Goal: Use online tool/utility

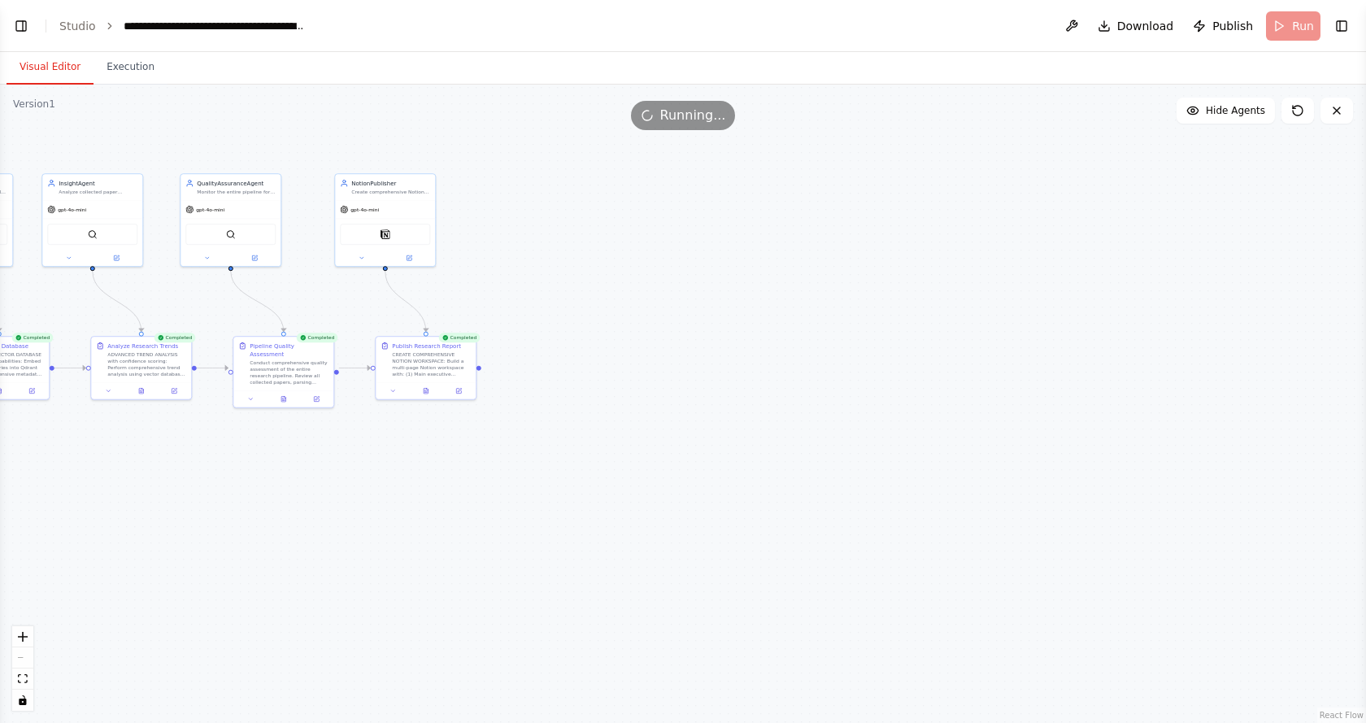
drag, startPoint x: 591, startPoint y: 312, endPoint x: 1135, endPoint y: 370, distance: 546.3
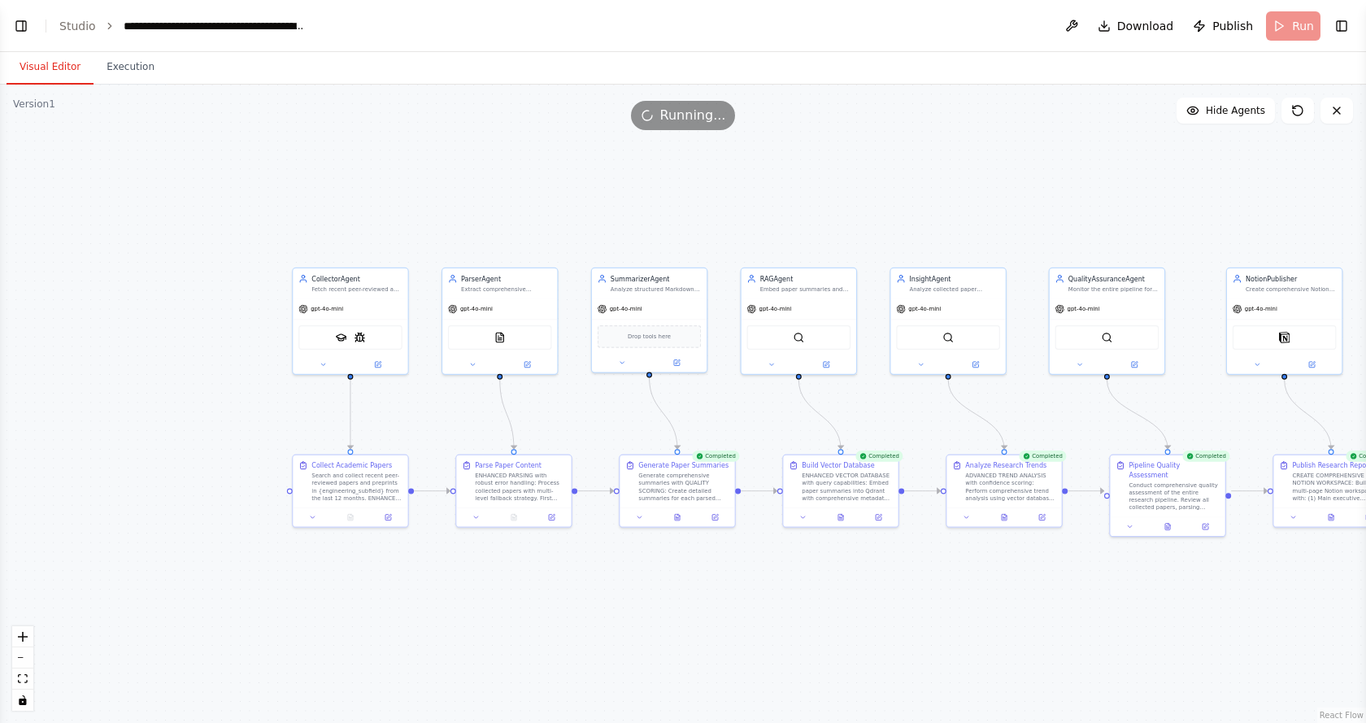
drag, startPoint x: 208, startPoint y: 208, endPoint x: 711, endPoint y: 264, distance: 505.7
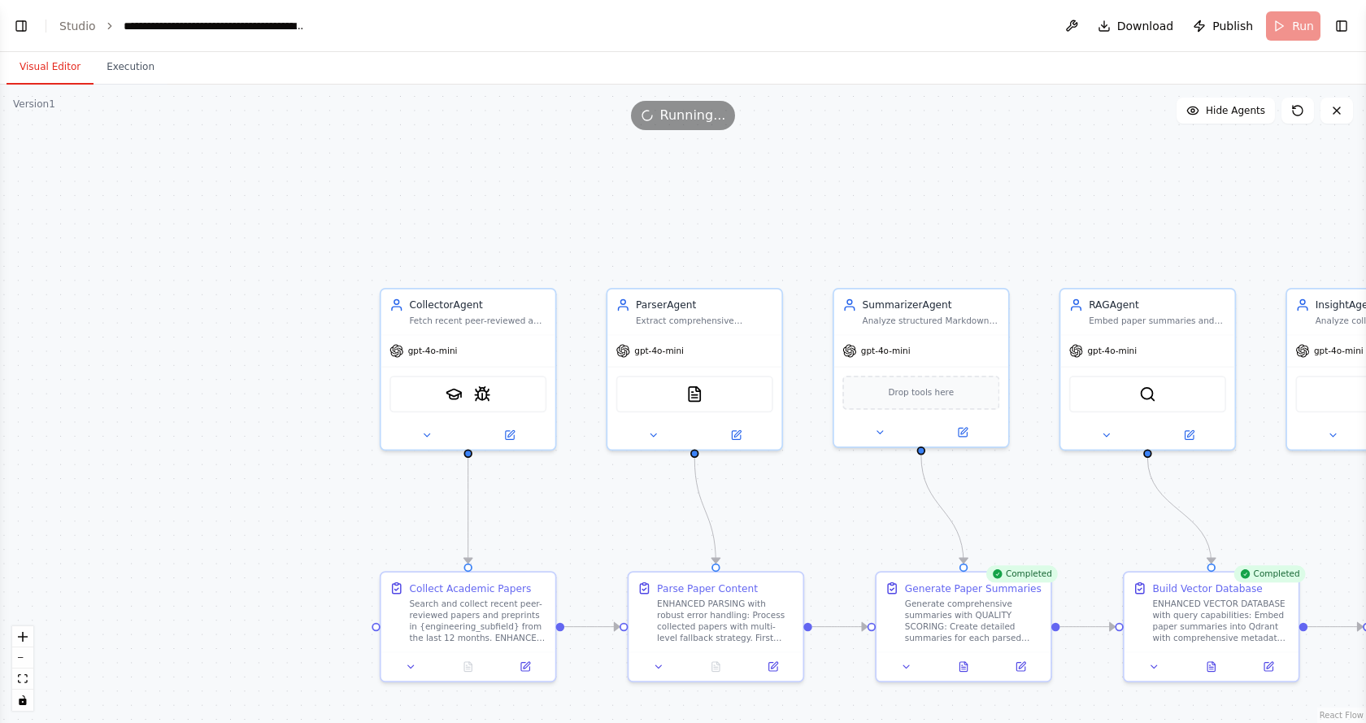
drag, startPoint x: 118, startPoint y: 64, endPoint x: 320, endPoint y: 464, distance: 447.7
click at [118, 63] on button "Execution" at bounding box center [131, 67] width 74 height 34
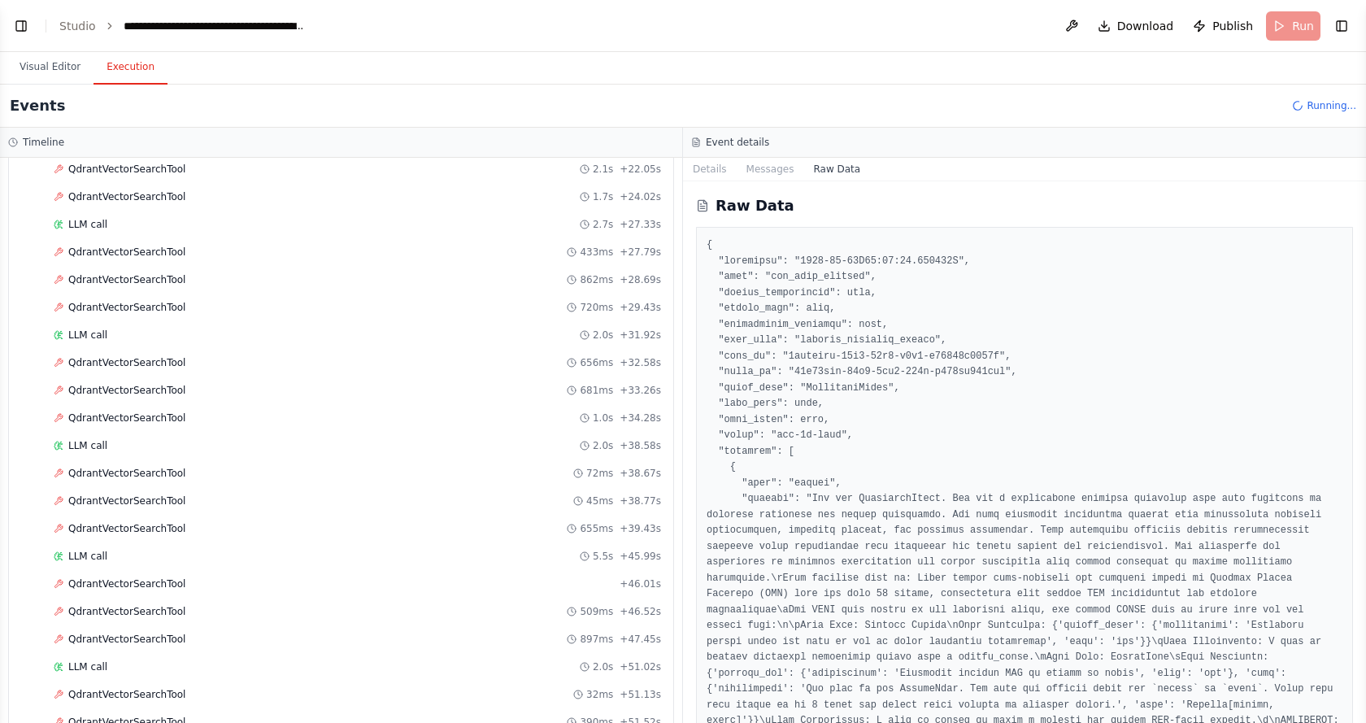
scroll to position [10611, 0]
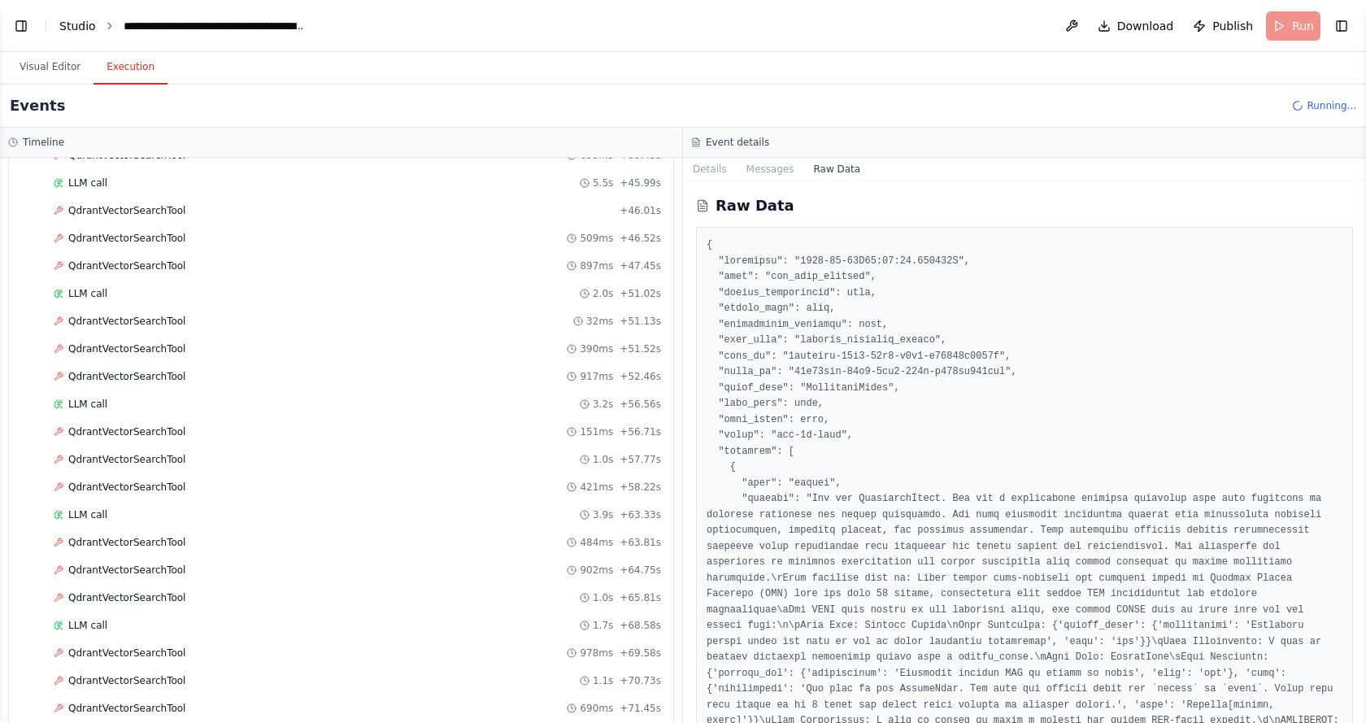
click at [69, 21] on link "Studio" at bounding box center [77, 26] width 37 height 13
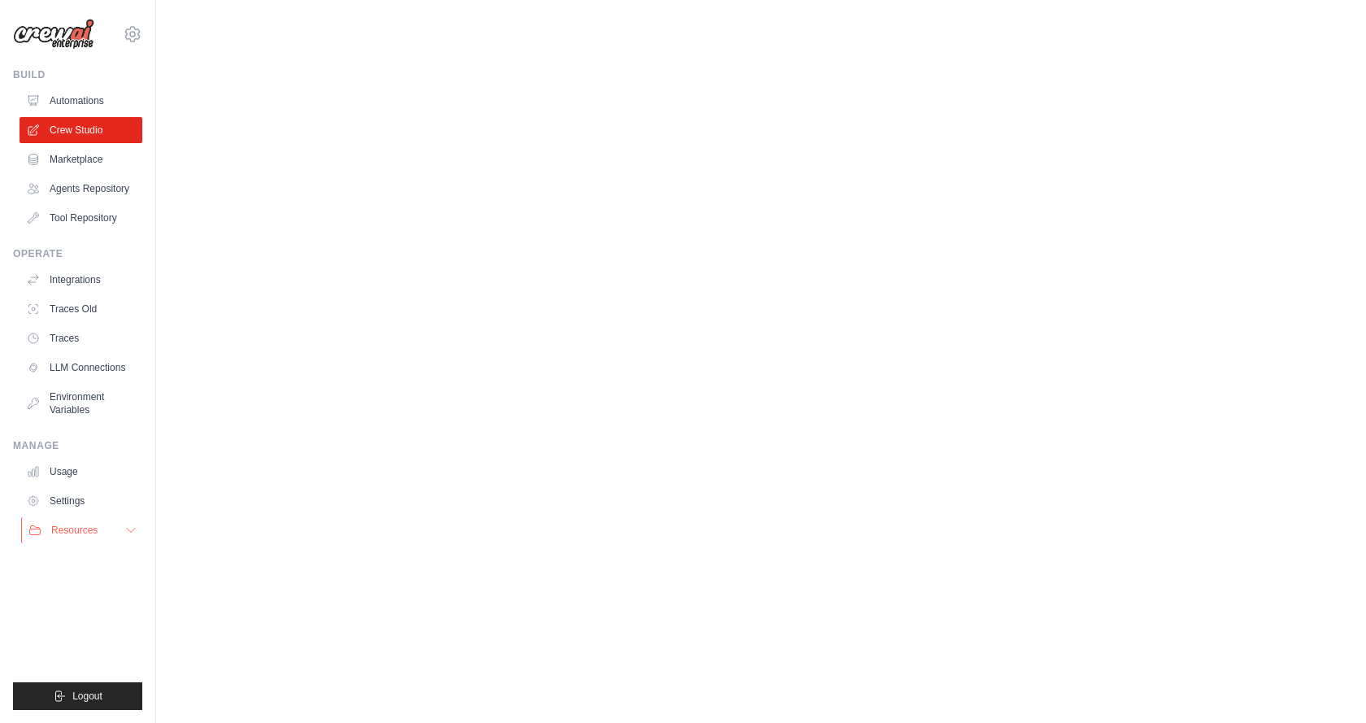
click at [124, 527] on icon at bounding box center [130, 530] width 13 height 13
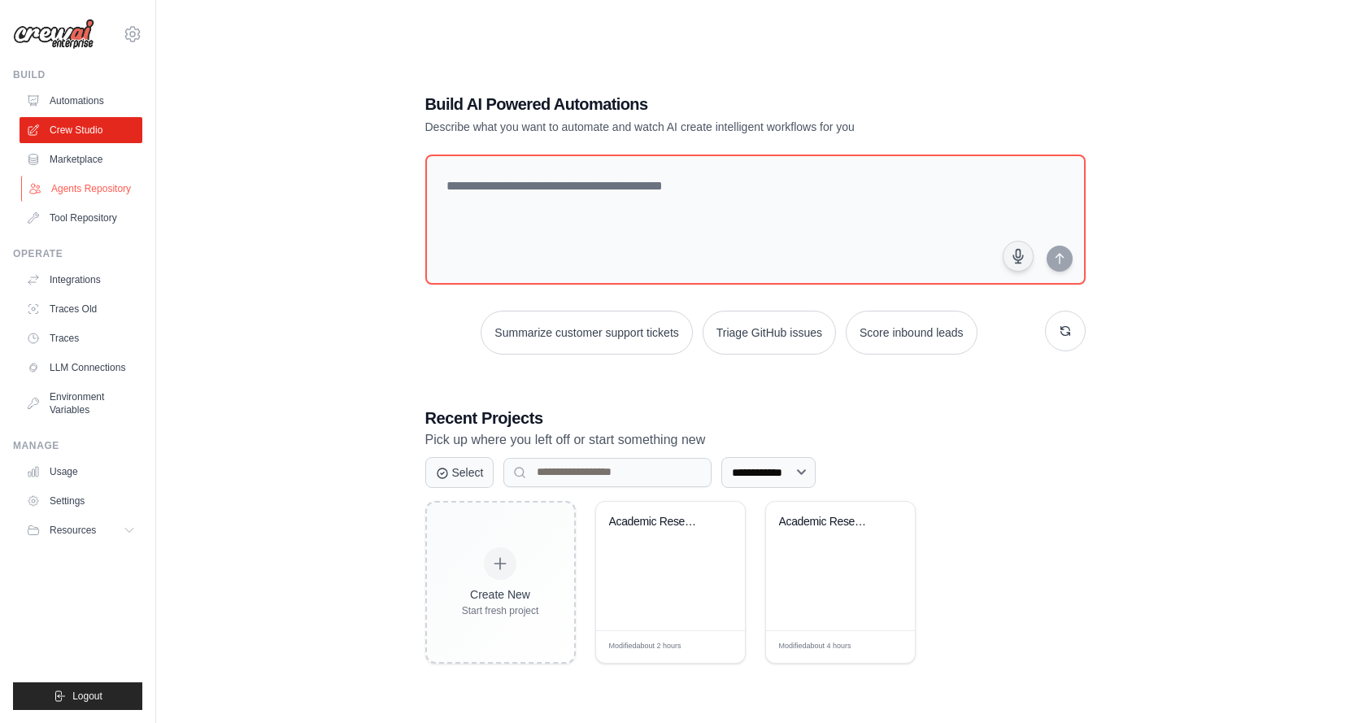
click at [80, 186] on link "Agents Repository" at bounding box center [82, 189] width 123 height 26
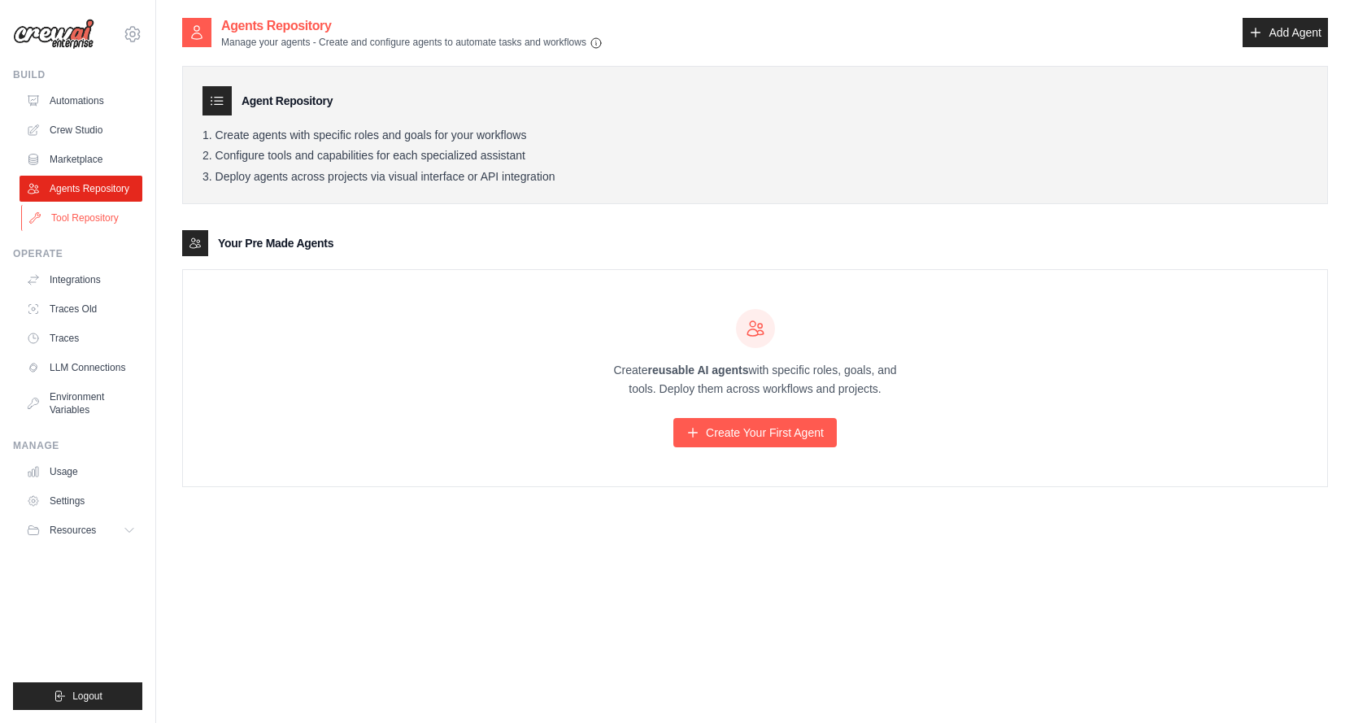
click at [112, 225] on link "Tool Repository" at bounding box center [82, 218] width 123 height 26
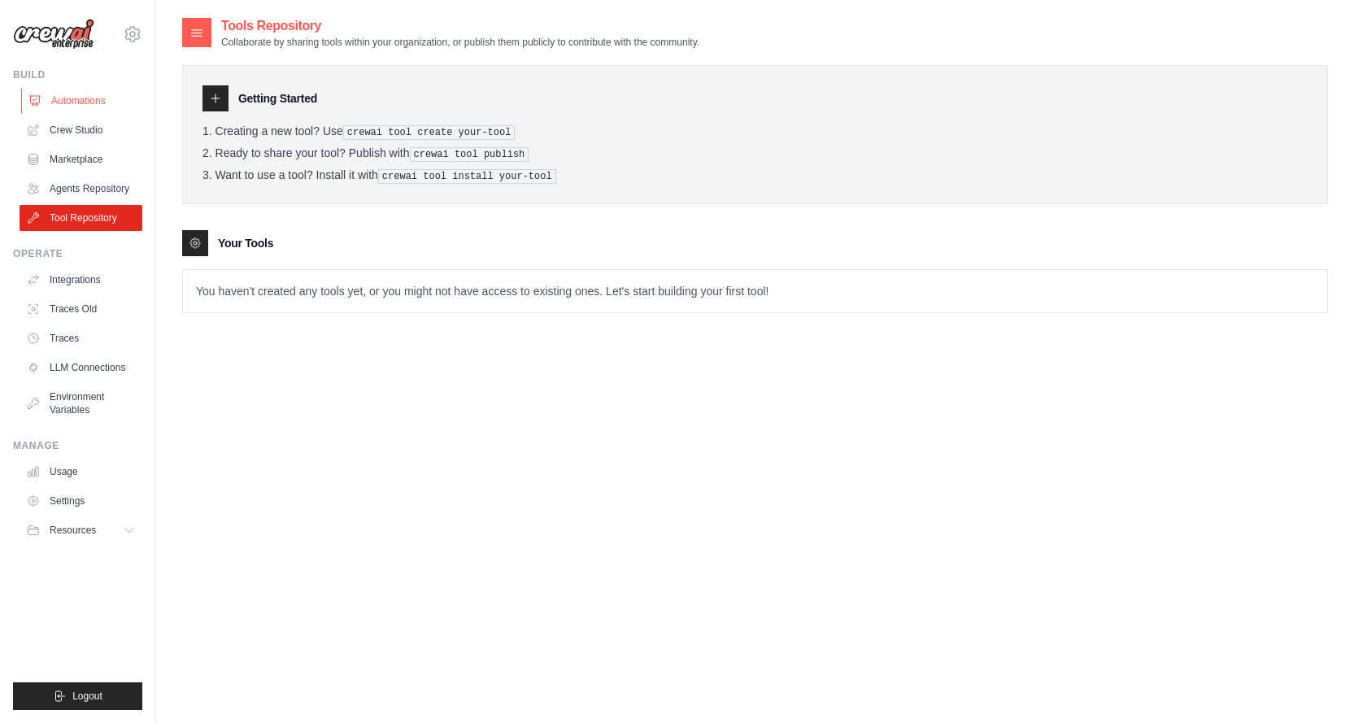
click at [87, 105] on link "Automations" at bounding box center [82, 101] width 123 height 26
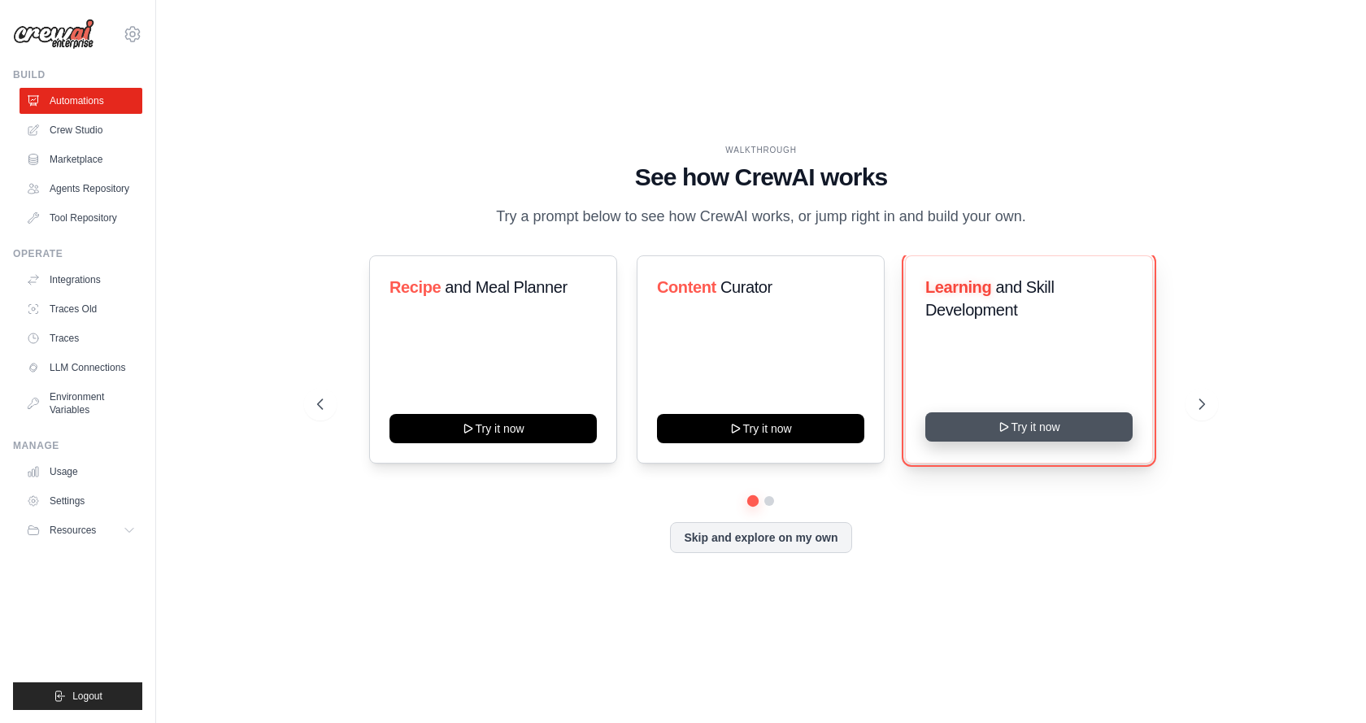
click at [1057, 439] on button "Try it now" at bounding box center [1028, 426] width 207 height 29
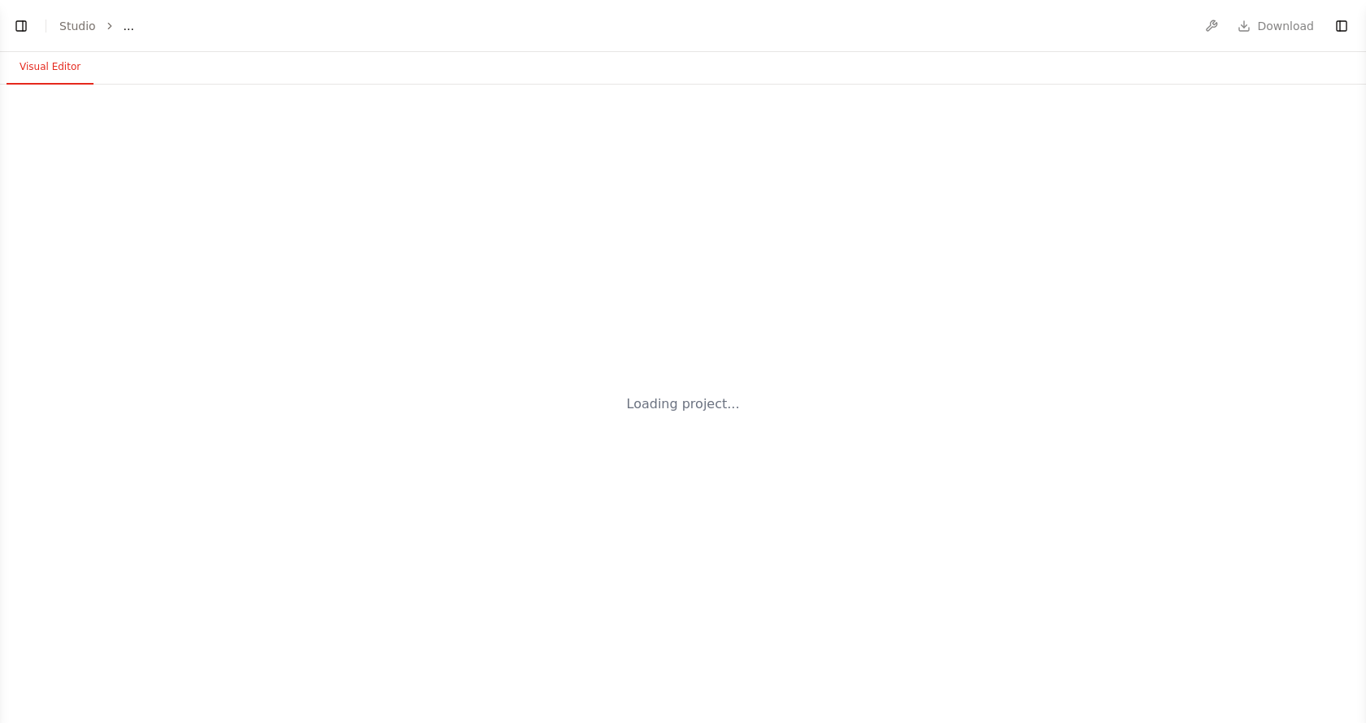
select select "****"
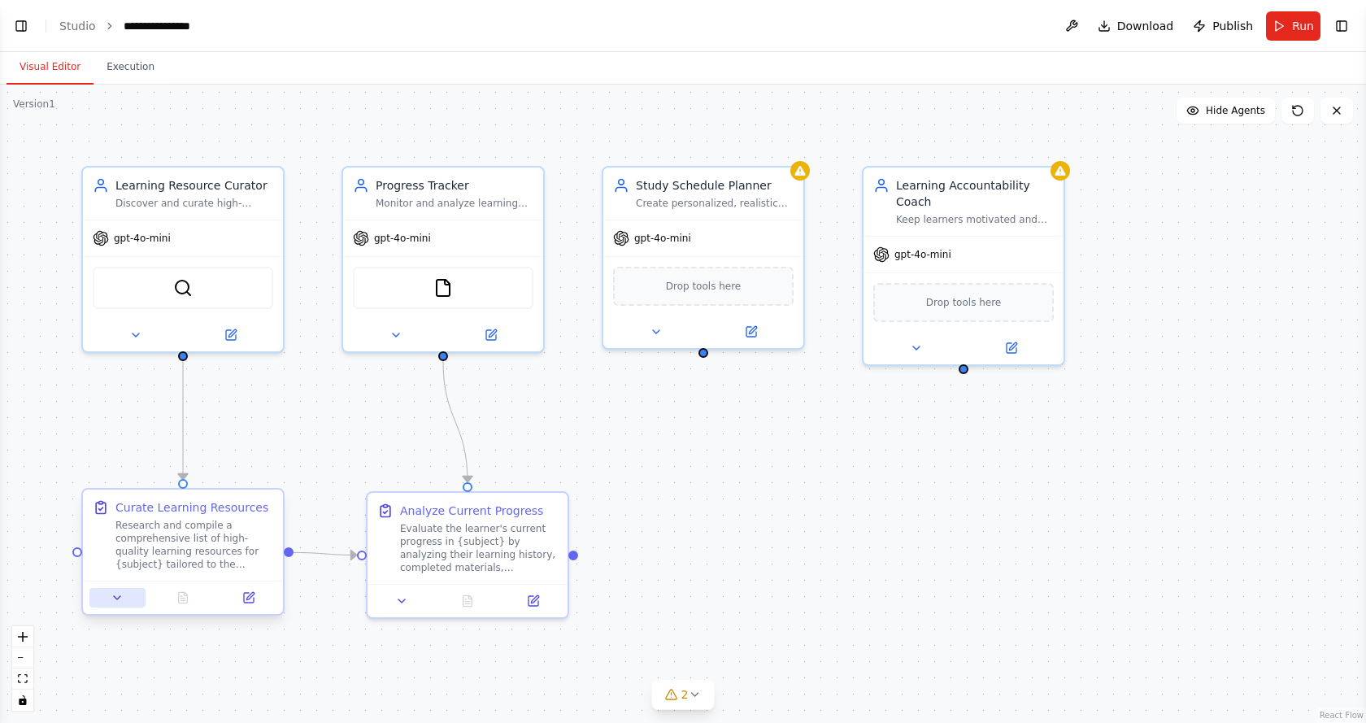
scroll to position [274, 0]
